Goal: Task Accomplishment & Management: Manage account settings

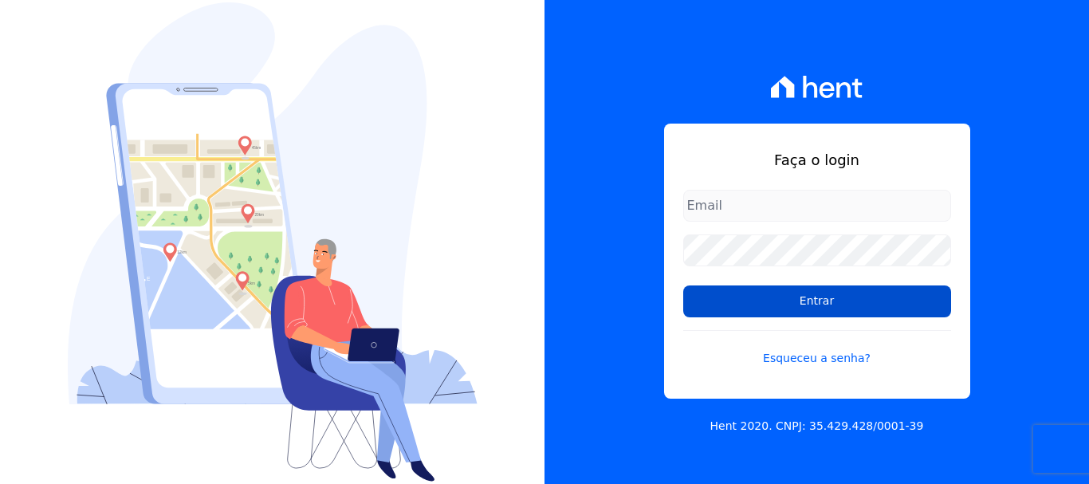
type input "[EMAIL_ADDRESS][DOMAIN_NAME]"
click at [815, 304] on input "Entrar" at bounding box center [817, 301] width 268 height 32
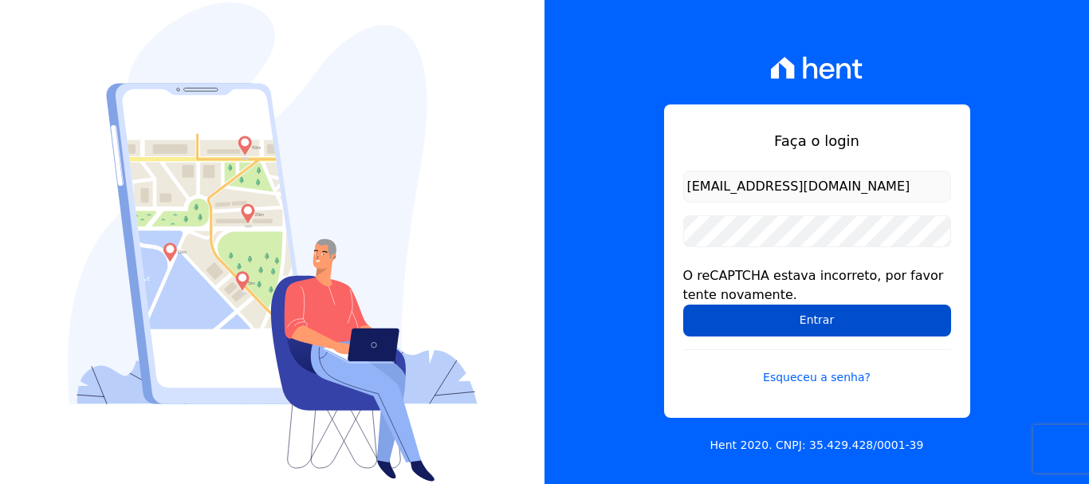
click at [807, 320] on input "Entrar" at bounding box center [817, 320] width 268 height 32
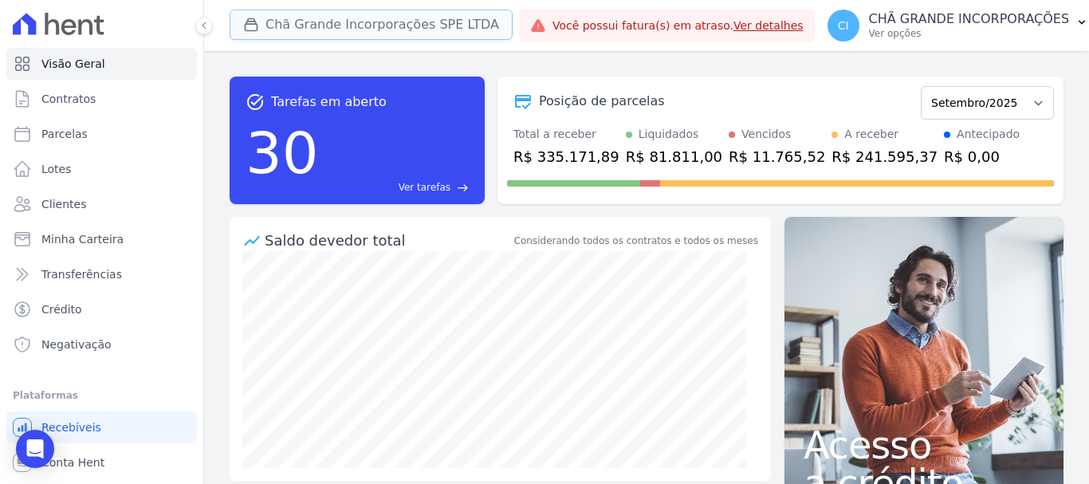
click at [316, 23] on button "Chã Grande Incorporações SPE LTDA" at bounding box center [371, 25] width 283 height 30
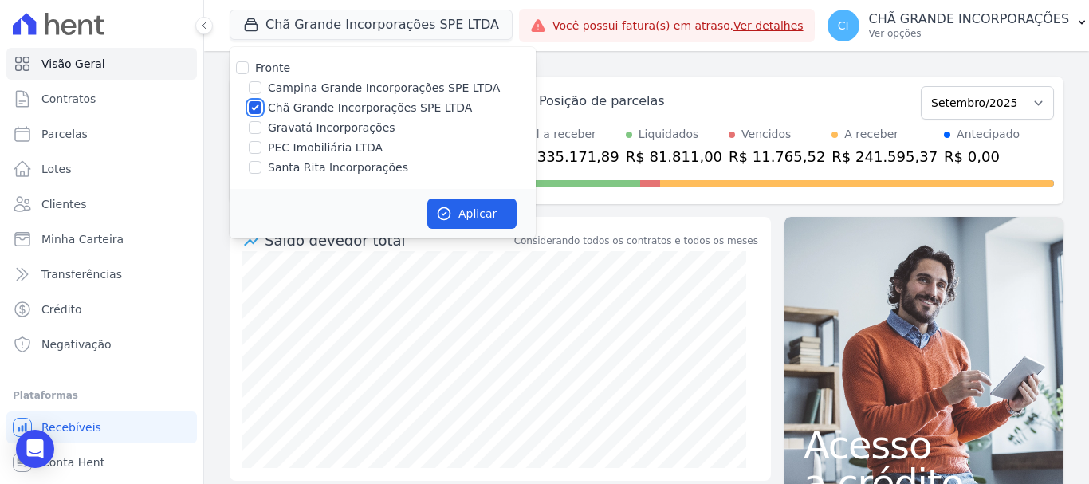
click at [253, 107] on input "Chã Grande Incorporações SPE LTDA" at bounding box center [255, 107] width 13 height 13
checkbox input "false"
click at [253, 88] on input "Campina Grande Incorporações SPE LTDA" at bounding box center [255, 87] width 13 height 13
checkbox input "true"
click at [73, 135] on span "Parcelas" at bounding box center [64, 134] width 46 height 16
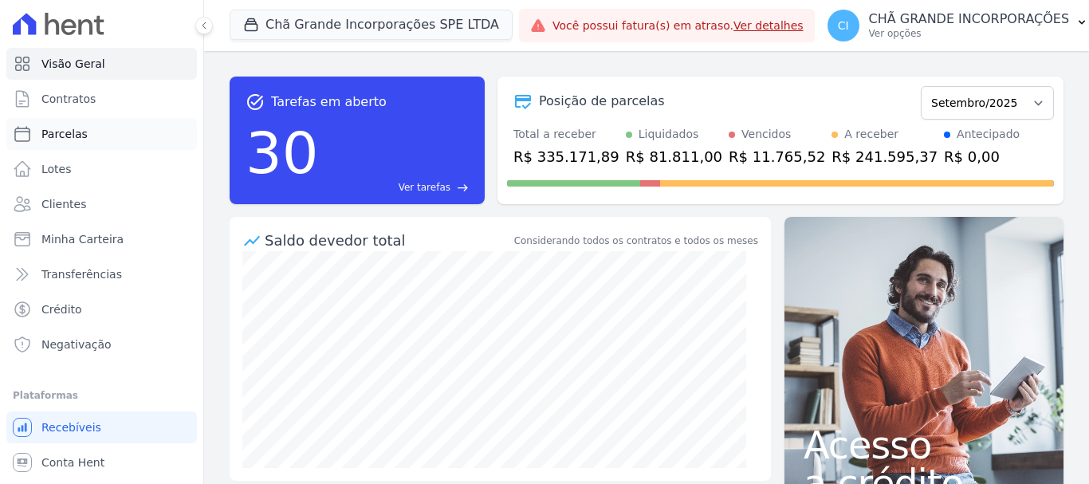
click at [73, 135] on span "Parcelas" at bounding box center [64, 134] width 46 height 16
select select
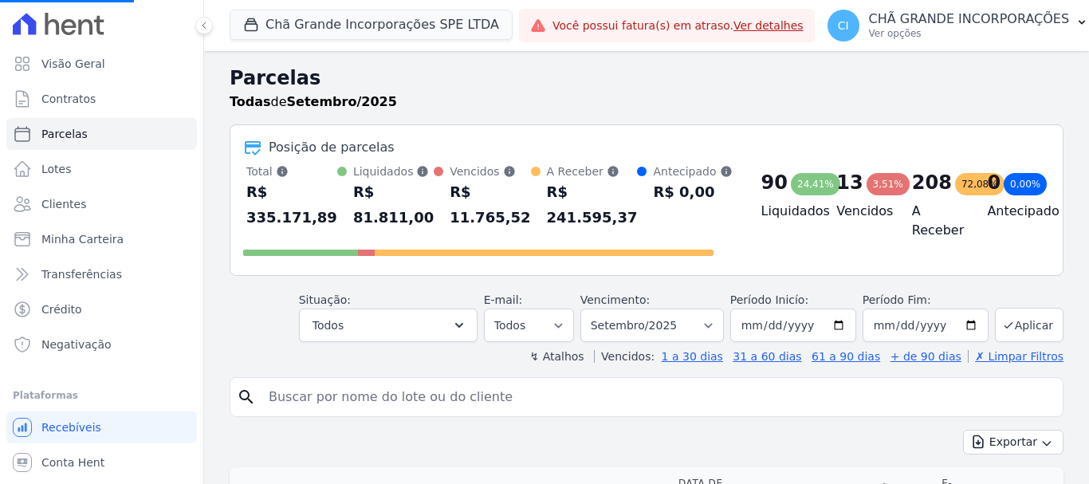
select select
click at [288, 29] on button "Chã Grande Incorporações SPE LTDA" at bounding box center [371, 25] width 283 height 30
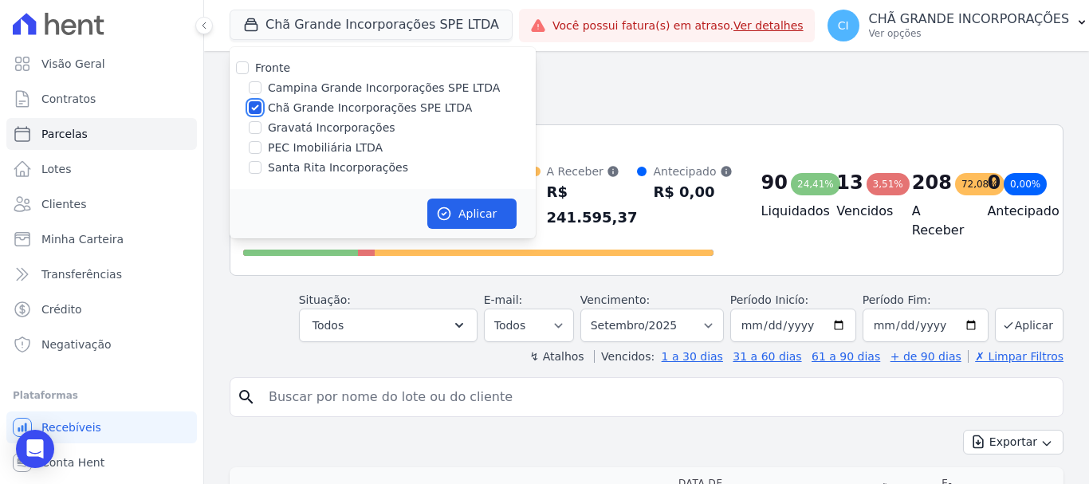
click at [256, 104] on input "Chã Grande Incorporações SPE LTDA" at bounding box center [255, 107] width 13 height 13
checkbox input "false"
click at [256, 86] on input "Campina Grande Incorporações SPE LTDA" at bounding box center [255, 87] width 13 height 13
checkbox input "true"
click at [463, 207] on button "Aplicar" at bounding box center [471, 213] width 89 height 30
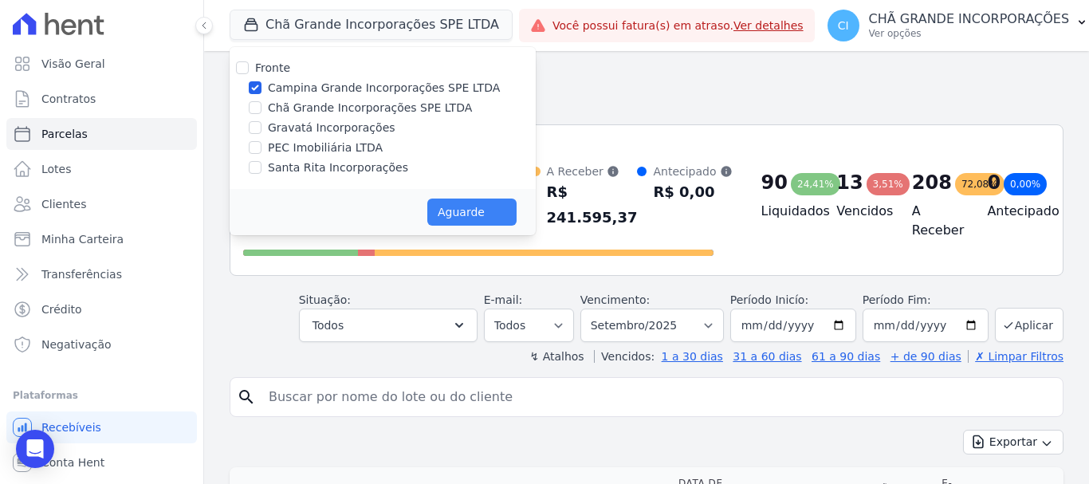
select select
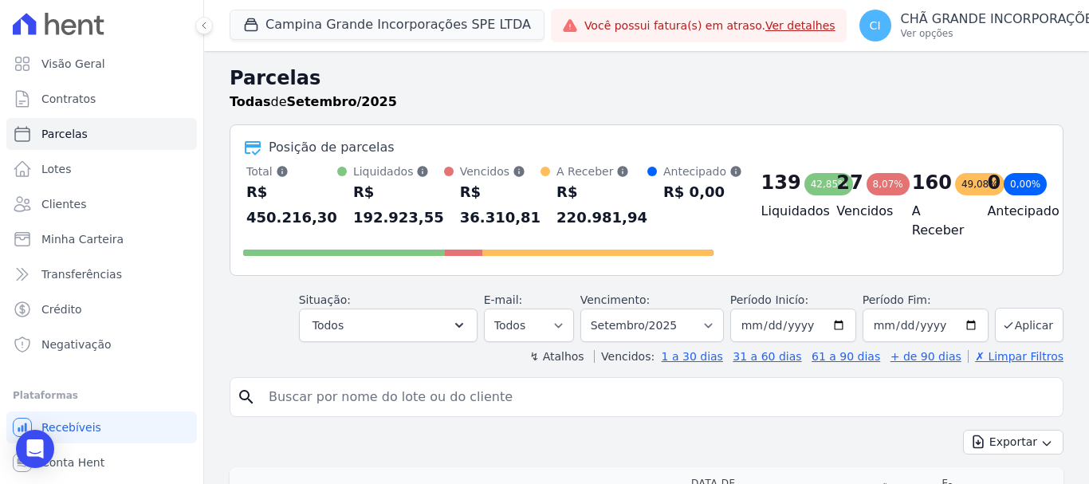
click at [352, 395] on input "search" at bounding box center [657, 397] width 797 height 32
paste input "Fernando Jorge Jerônimo bastos"
type input "Fernando Jorge Jerônimo bastos"
select select
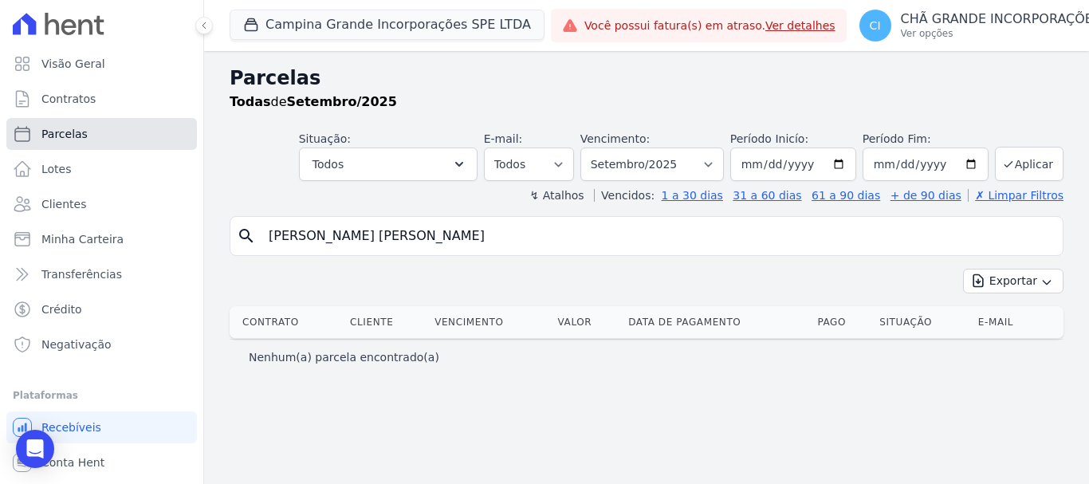
click at [79, 136] on span "Parcelas" at bounding box center [64, 134] width 46 height 16
select select
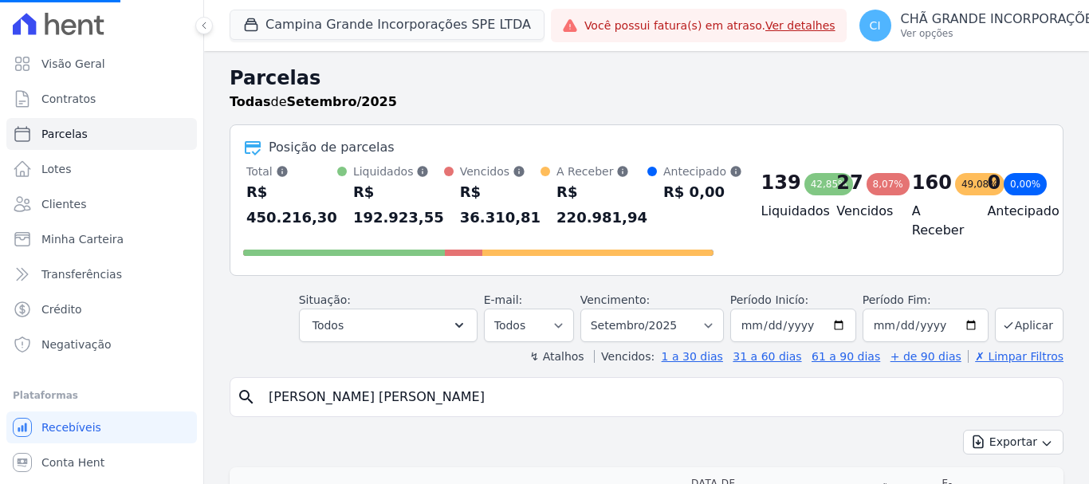
select select
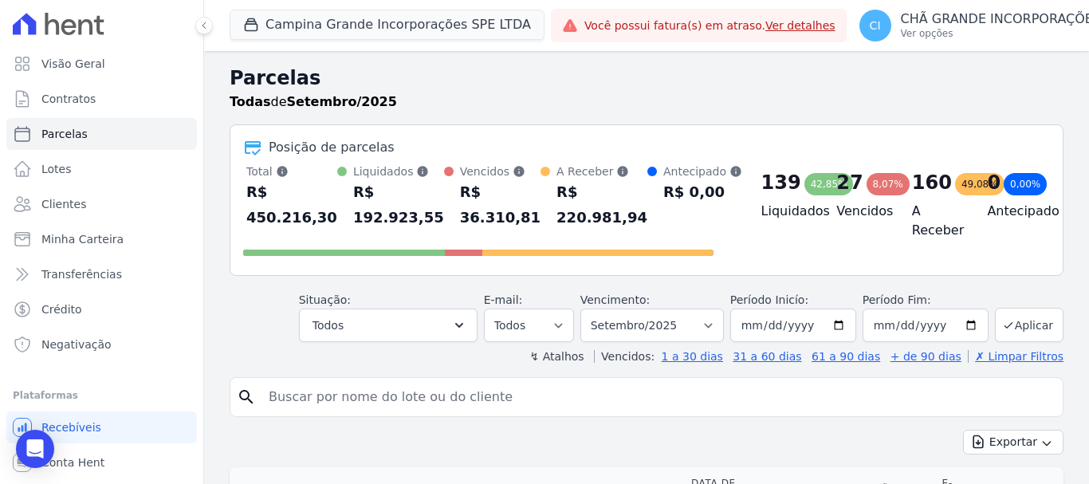
click at [469, 391] on input "search" at bounding box center [657, 397] width 797 height 32
paste input "Fernando Jorge Jerônimo bastos"
type input "Fernando Jorge J"
select select
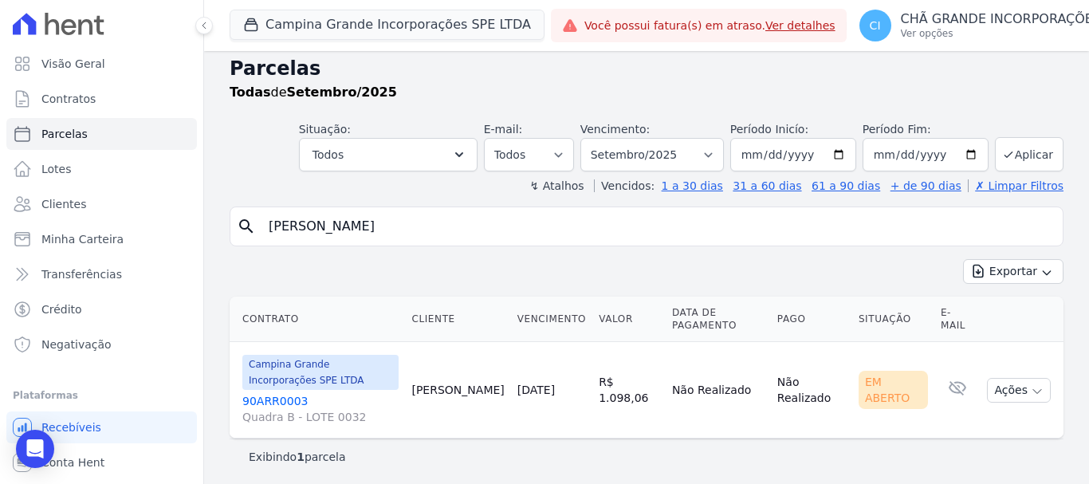
scroll to position [13, 0]
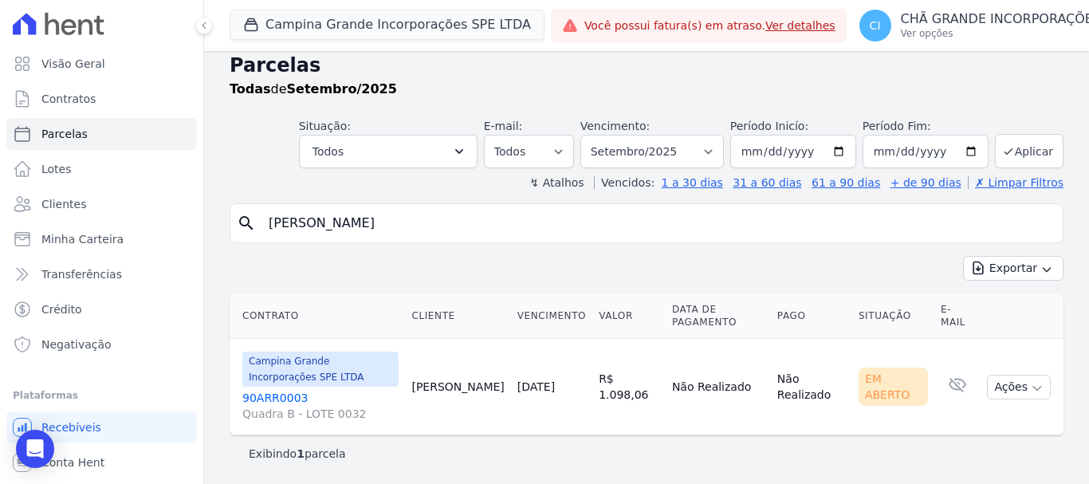
click at [267, 392] on link "90ARR0003 Quadra B - LOTE 0032" at bounding box center [320, 406] width 156 height 32
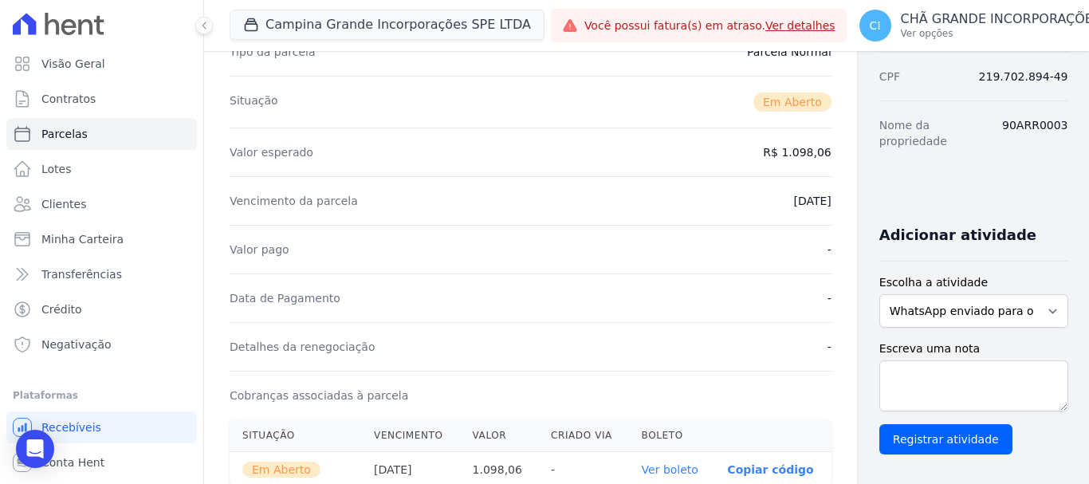
scroll to position [319, 0]
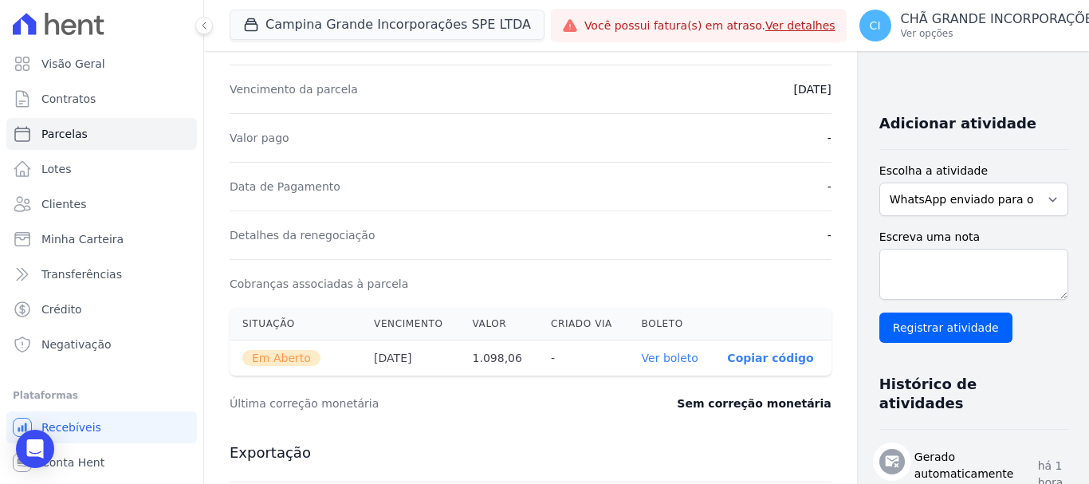
click at [642, 357] on link "Ver boleto" at bounding box center [670, 358] width 57 height 13
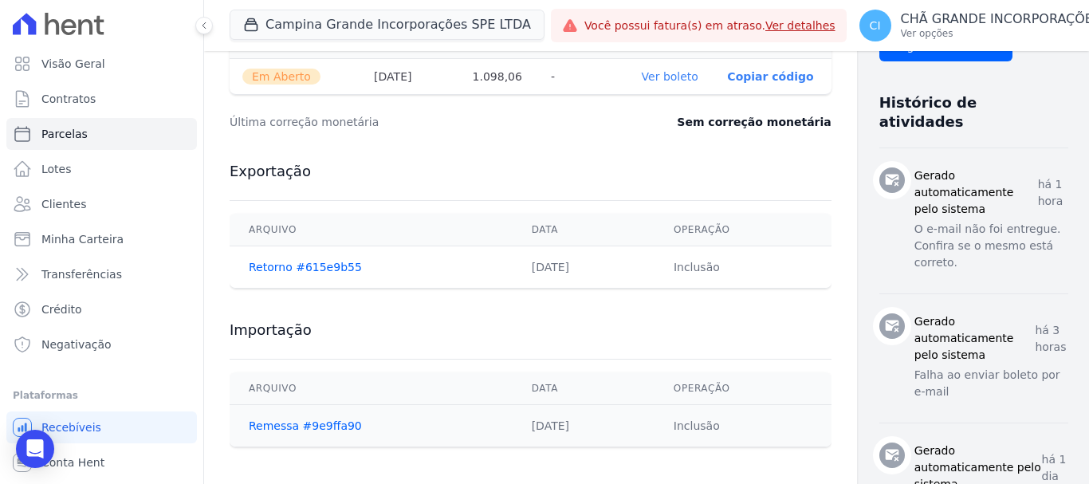
scroll to position [558, 0]
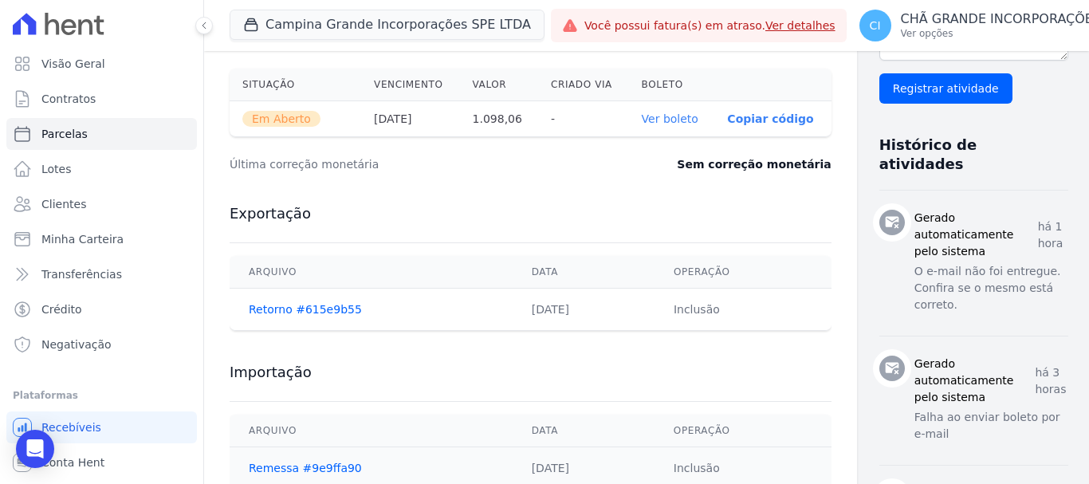
select select
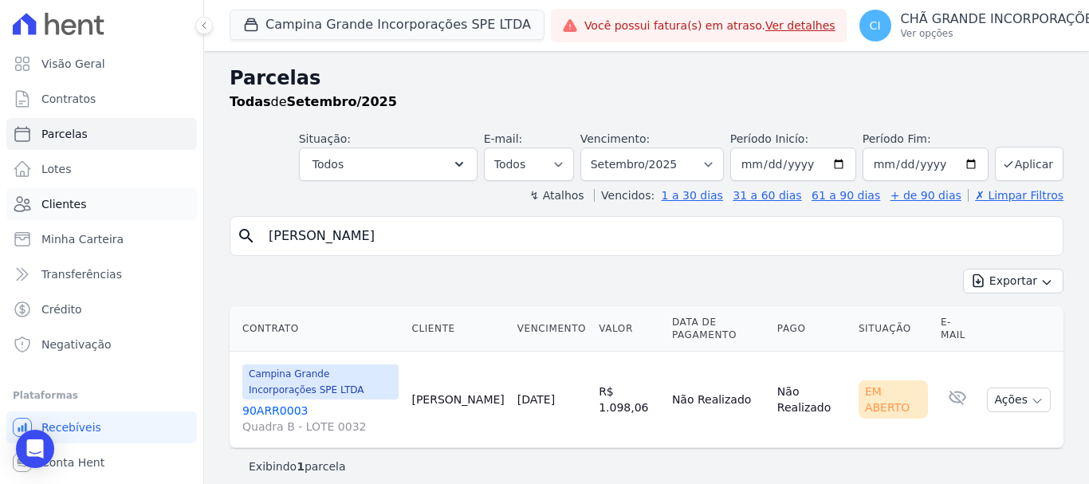
click at [77, 197] on span "Clientes" at bounding box center [63, 204] width 45 height 16
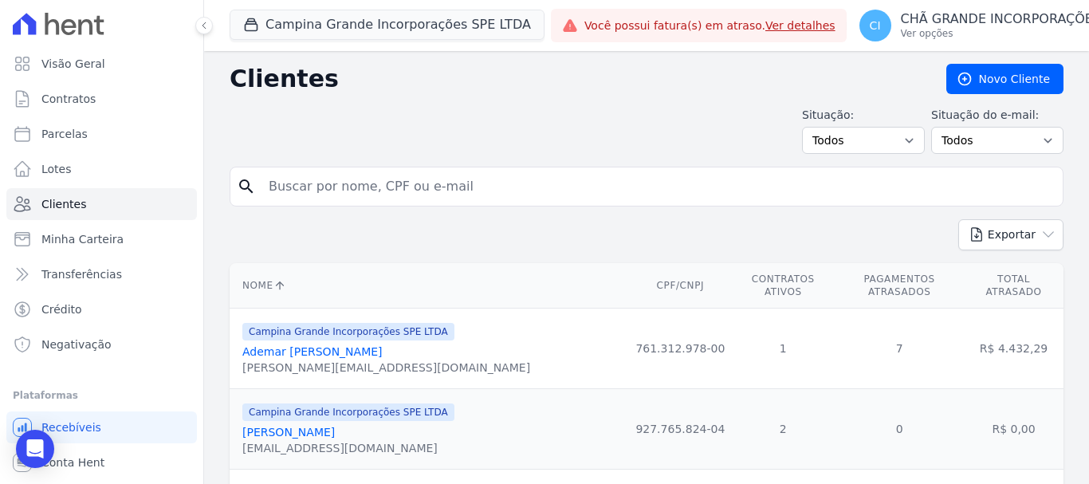
click at [297, 187] on input "search" at bounding box center [657, 187] width 797 height 32
paste input "Fernando Jorge Jerônimo bastos"
type input "Fernando Jorge Jerônimo bastos"
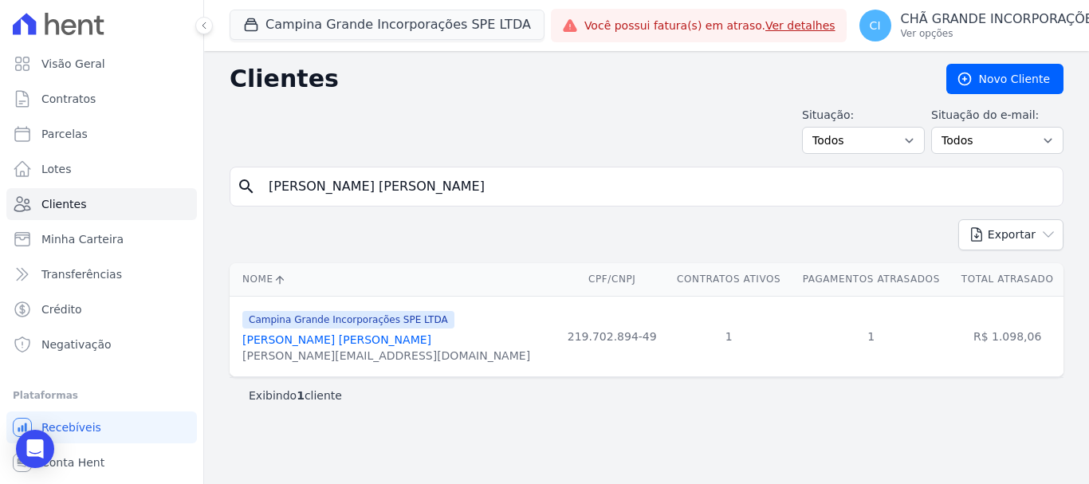
click at [304, 336] on link "Fernando Jorge Jeronimo Bastos" at bounding box center [336, 339] width 189 height 13
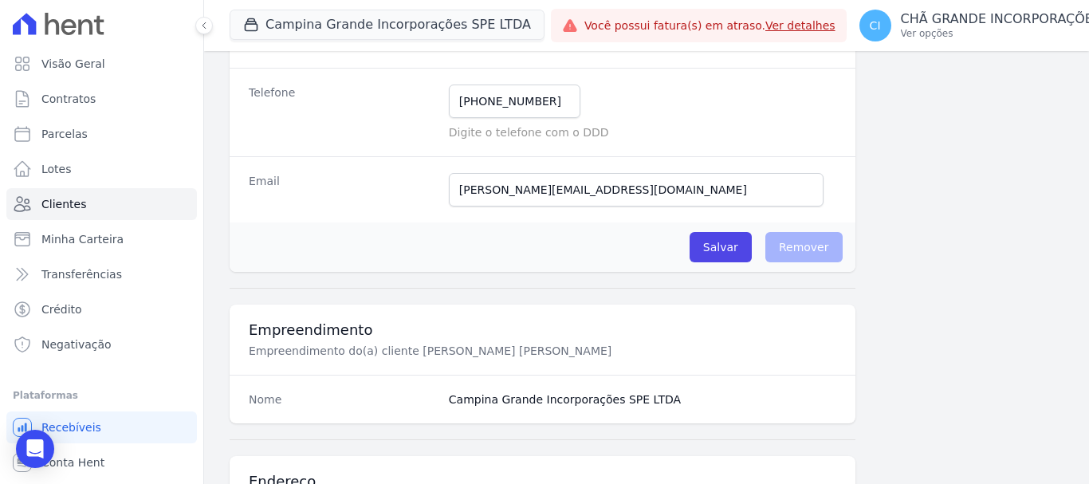
scroll to position [319, 0]
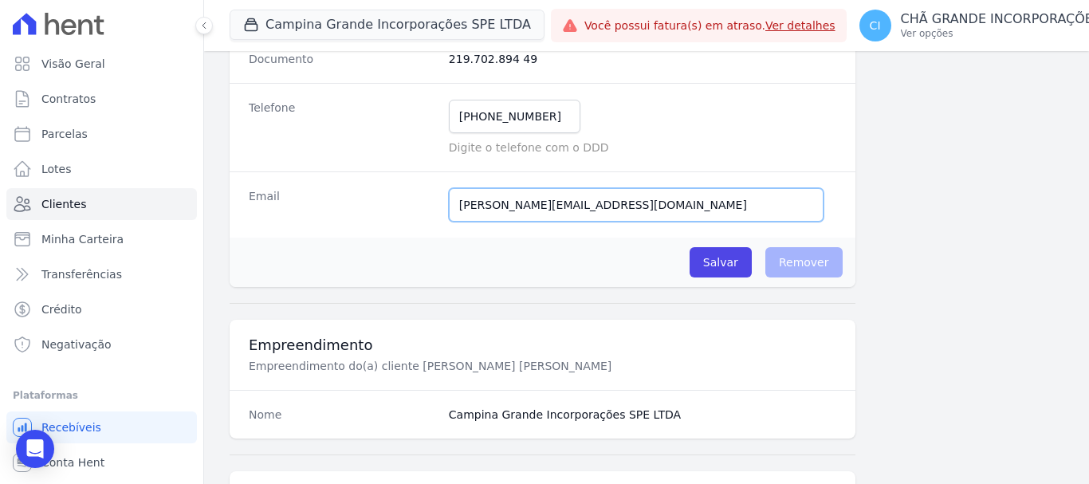
drag, startPoint x: 637, startPoint y: 203, endPoint x: 454, endPoint y: 203, distance: 183.3
click at [454, 203] on input "fernando_jeronimo@sicredi.com.br" at bounding box center [636, 204] width 375 height 33
paste input "fernando.bastos@sicoob..com.br"
click at [579, 204] on input "fernando.bastos@sicoob..com.br" at bounding box center [636, 204] width 375 height 33
type input "fernando.bastos@sicoob.com.br"
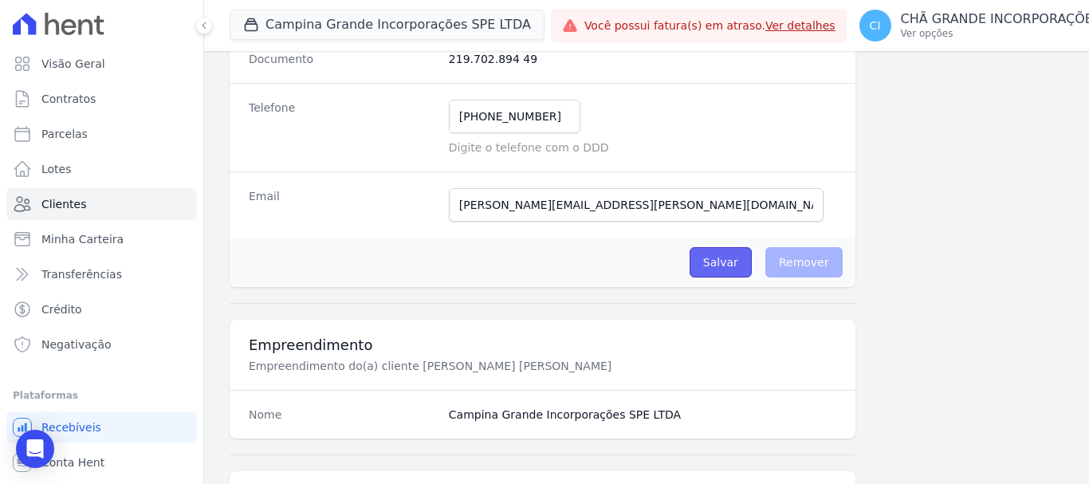
click at [720, 265] on input "Salvar" at bounding box center [720, 262] width 62 height 30
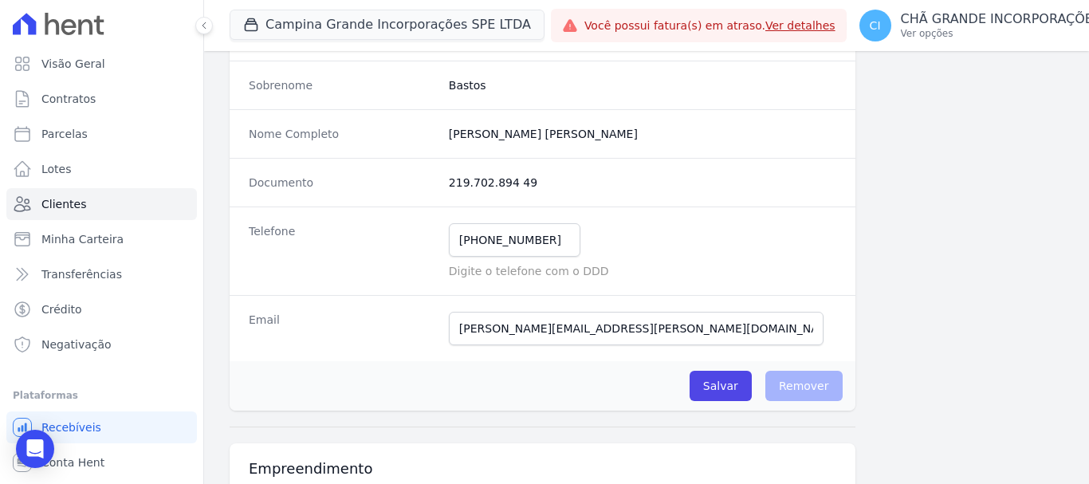
scroll to position [239, 0]
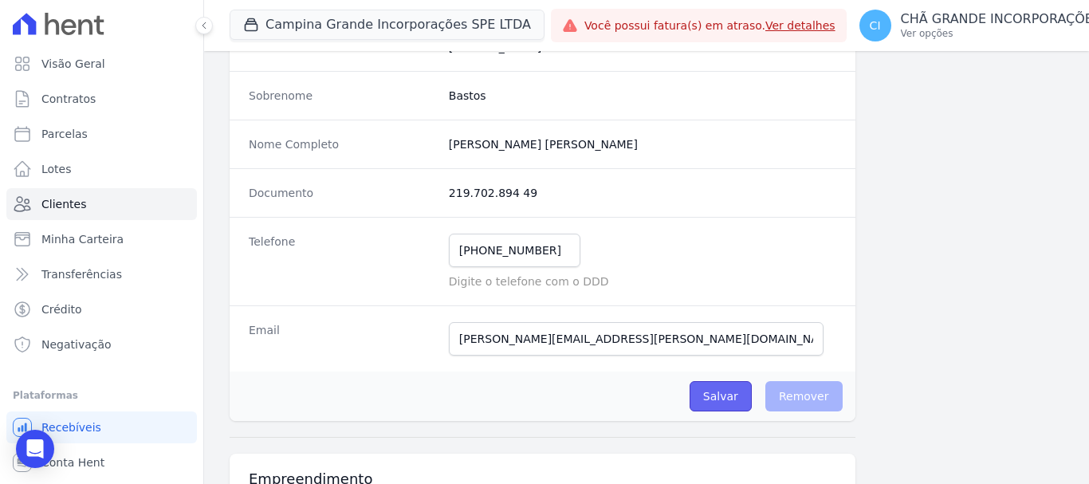
click at [727, 395] on input "Salvar" at bounding box center [720, 396] width 62 height 30
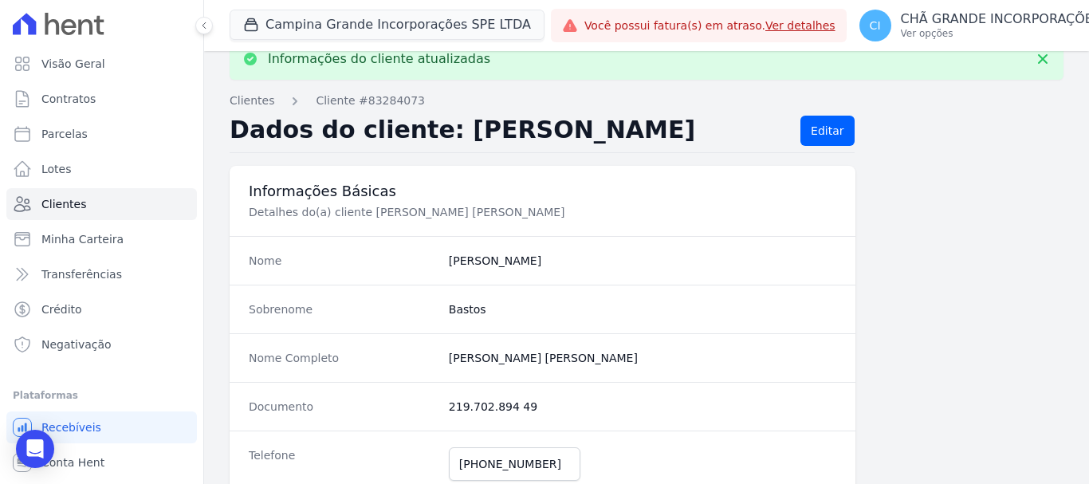
scroll to position [0, 0]
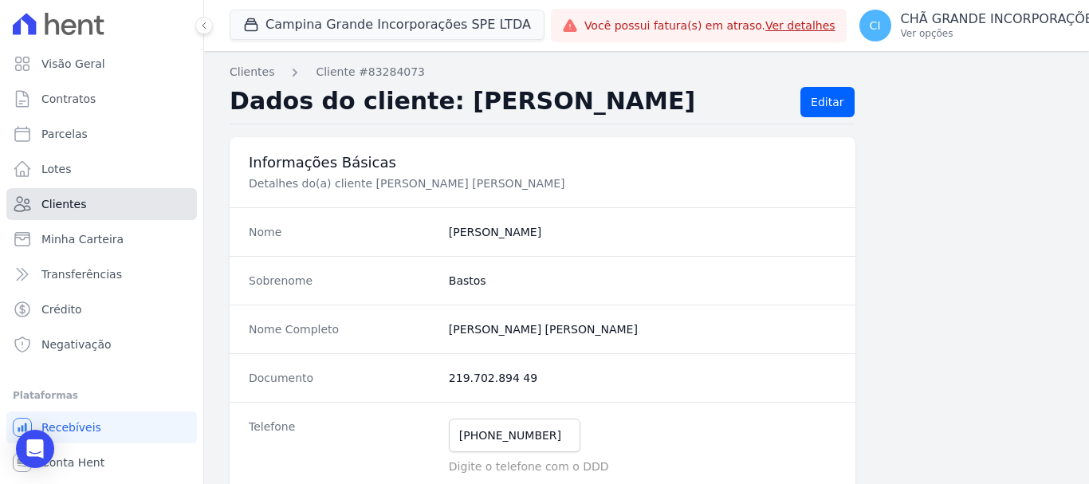
click at [69, 204] on span "Clientes" at bounding box center [63, 204] width 45 height 16
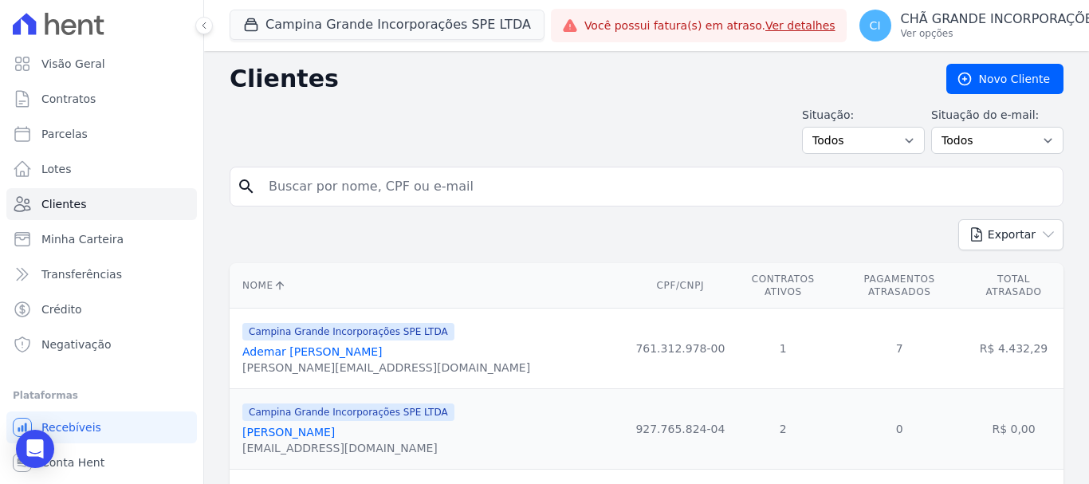
click at [288, 191] on input "search" at bounding box center [657, 187] width 797 height 32
type input "fernando bastos"
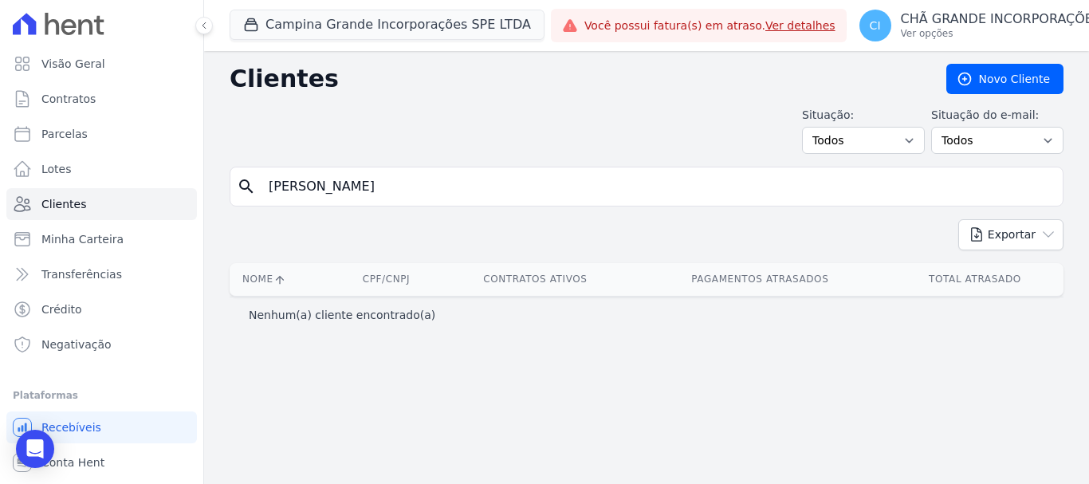
click at [364, 185] on input "fernando bastos" at bounding box center [657, 187] width 797 height 32
type input "fernando jorge"
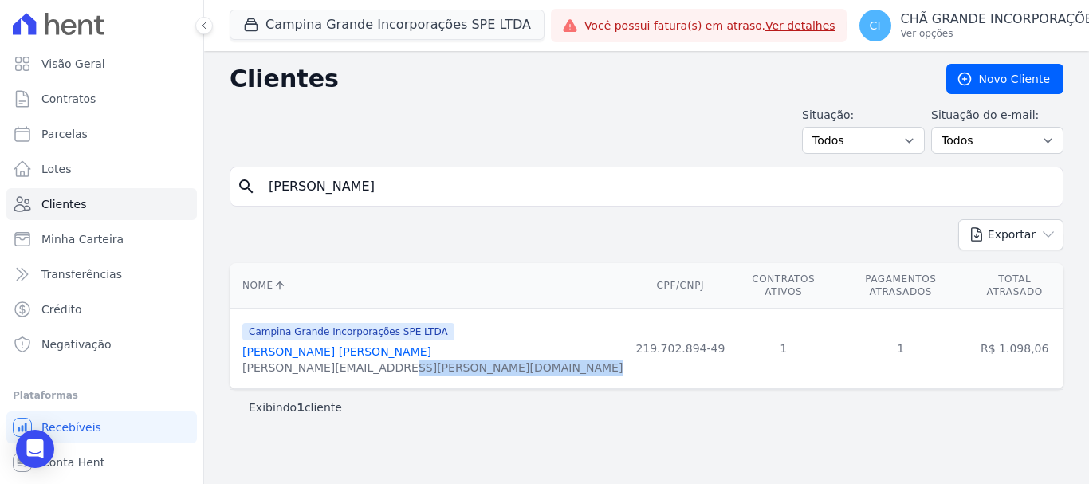
drag, startPoint x: 403, startPoint y: 355, endPoint x: 239, endPoint y: 355, distance: 164.2
click at [242, 359] on div "fernando.bastos@sicoob.com.br" at bounding box center [432, 367] width 380 height 16
copy div "fernando.bastos@sicoob.com.br"
click at [431, 361] on div "fernando.bastos@sicoob.com.br" at bounding box center [432, 367] width 380 height 16
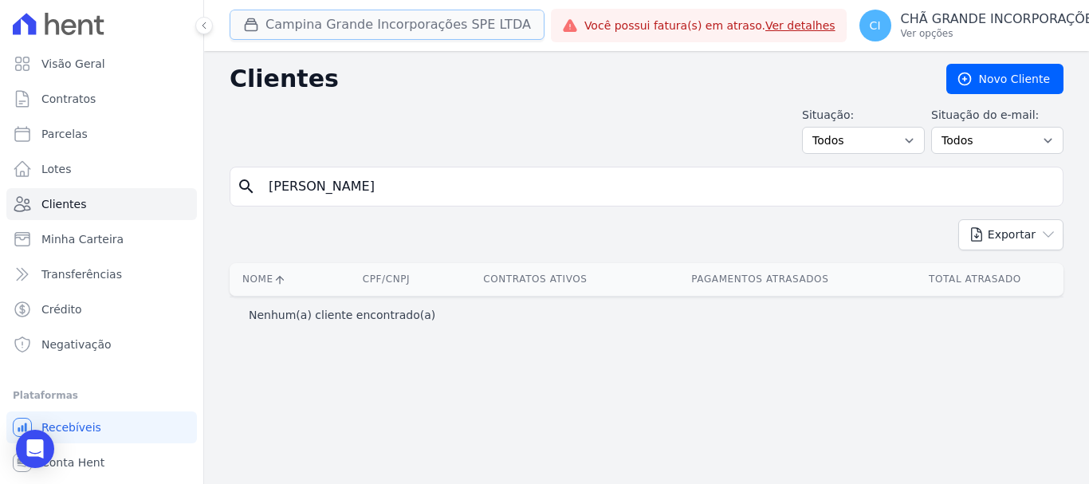
click at [316, 24] on button "Campina Grande Incorporações SPE LTDA" at bounding box center [387, 25] width 315 height 30
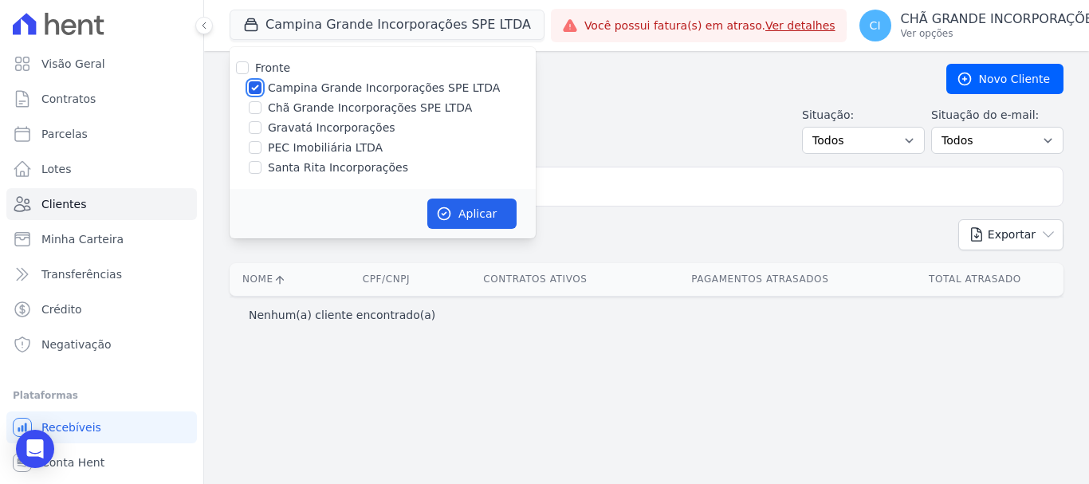
click at [257, 86] on input "Campina Grande Incorporações SPE LTDA" at bounding box center [255, 87] width 13 height 13
checkbox input "false"
click at [256, 104] on input "Chã Grande Incorporações SPE LTDA" at bounding box center [255, 107] width 13 height 13
checkbox input "true"
click at [454, 211] on button "Aplicar" at bounding box center [471, 213] width 89 height 30
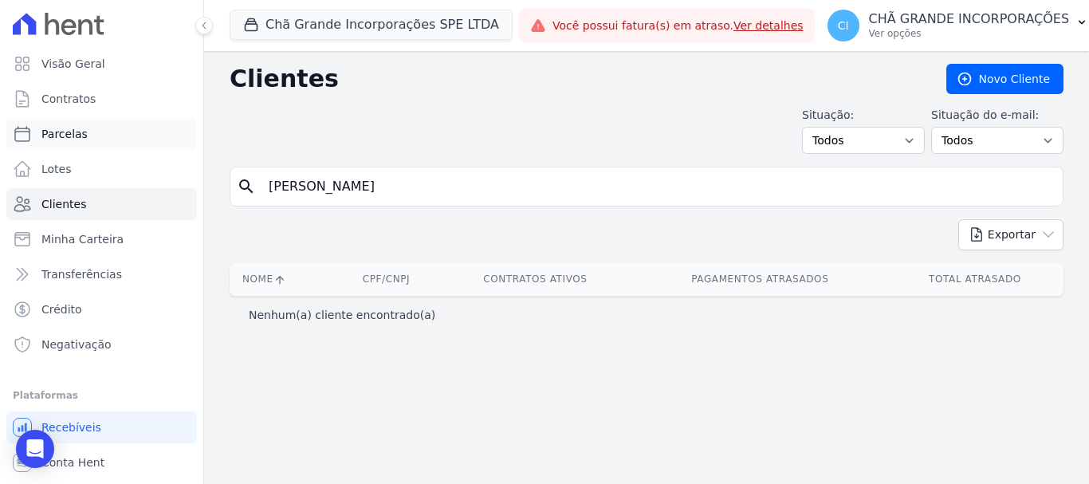
click at [83, 137] on link "Parcelas" at bounding box center [101, 134] width 190 height 32
select select
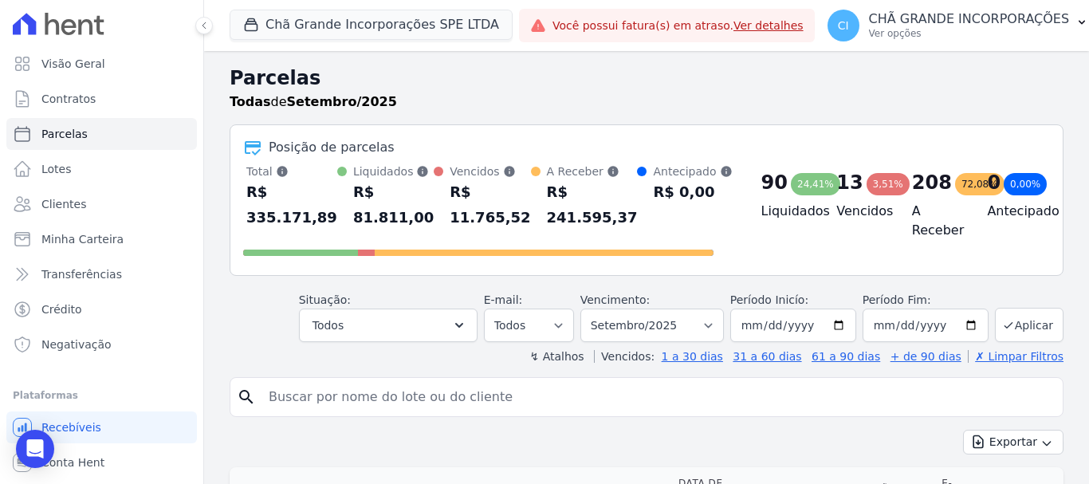
click at [289, 402] on input "search" at bounding box center [657, 397] width 797 height 32
type input "[PERSON_NAME]"
select select
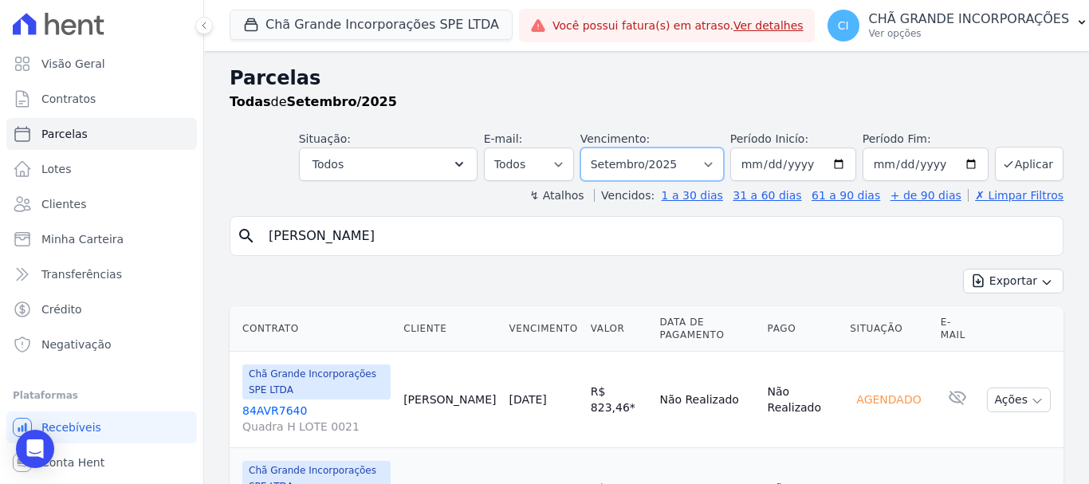
click at [709, 161] on select "Filtrar por período ──────── Todos os meses Outubro/2019 Novembro/2019 Dezembro…" at bounding box center [651, 163] width 143 height 33
select select "08/2025"
click at [591, 147] on select "Filtrar por período ──────── Todos os meses Outubro/2019 Novembro/2019 Dezembro…" at bounding box center [651, 163] width 143 height 33
select select
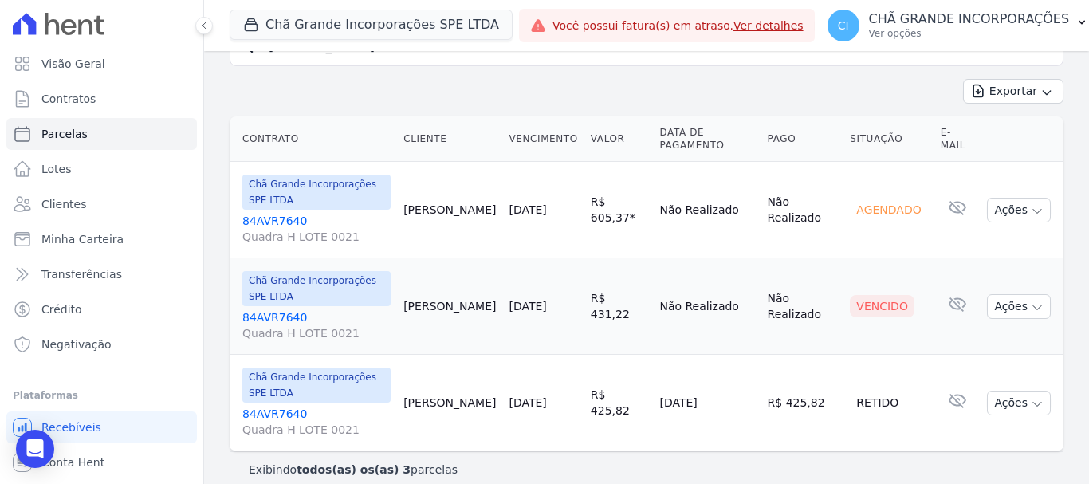
scroll to position [206, 0]
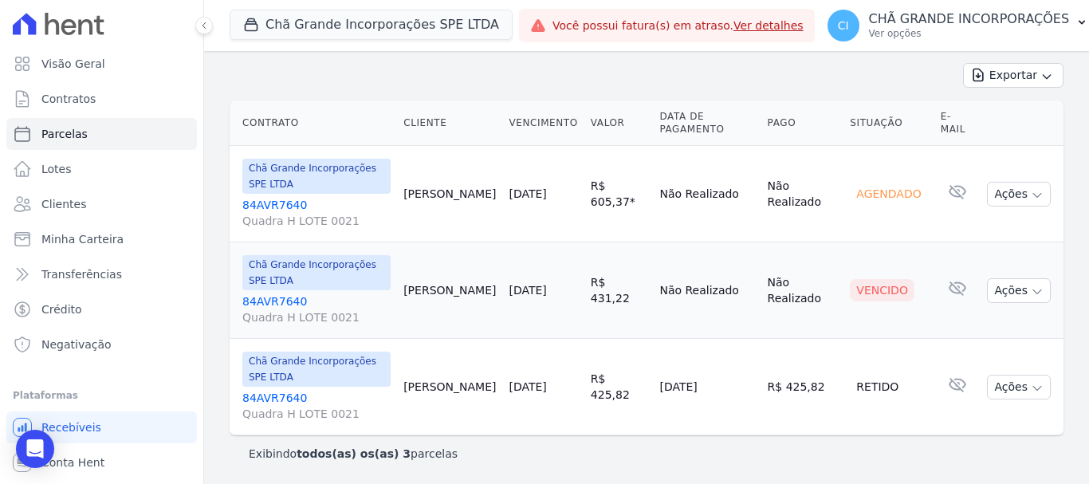
click at [269, 302] on link "84AVR7640 Quadra H LOTE 0021" at bounding box center [316, 309] width 148 height 32
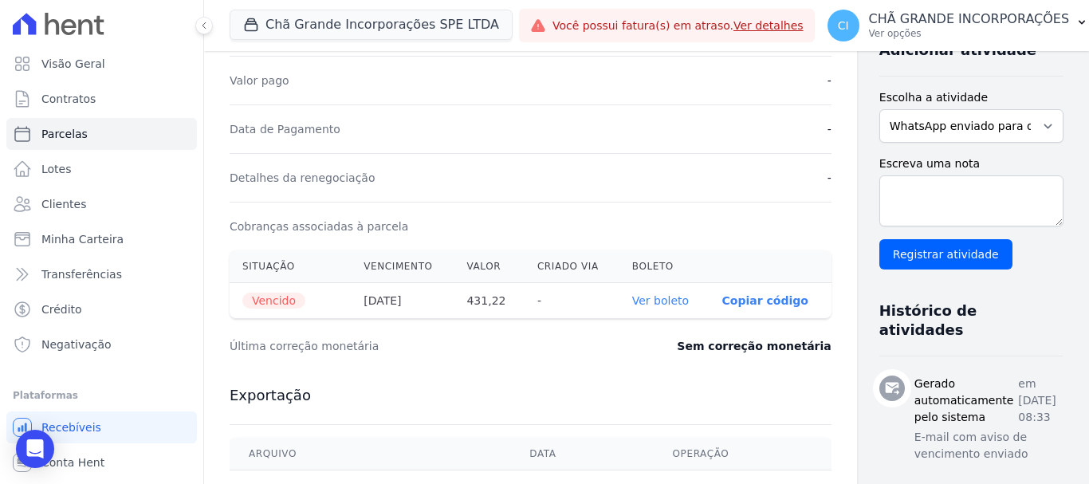
scroll to position [399, 0]
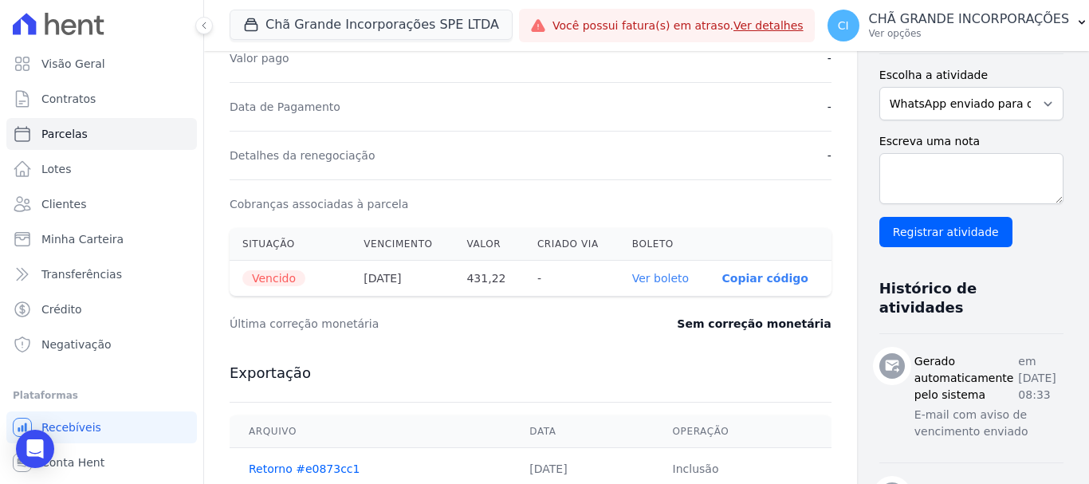
click at [632, 273] on link "Ver boleto" at bounding box center [660, 278] width 57 height 13
